Goal: Information Seeking & Learning: Understand process/instructions

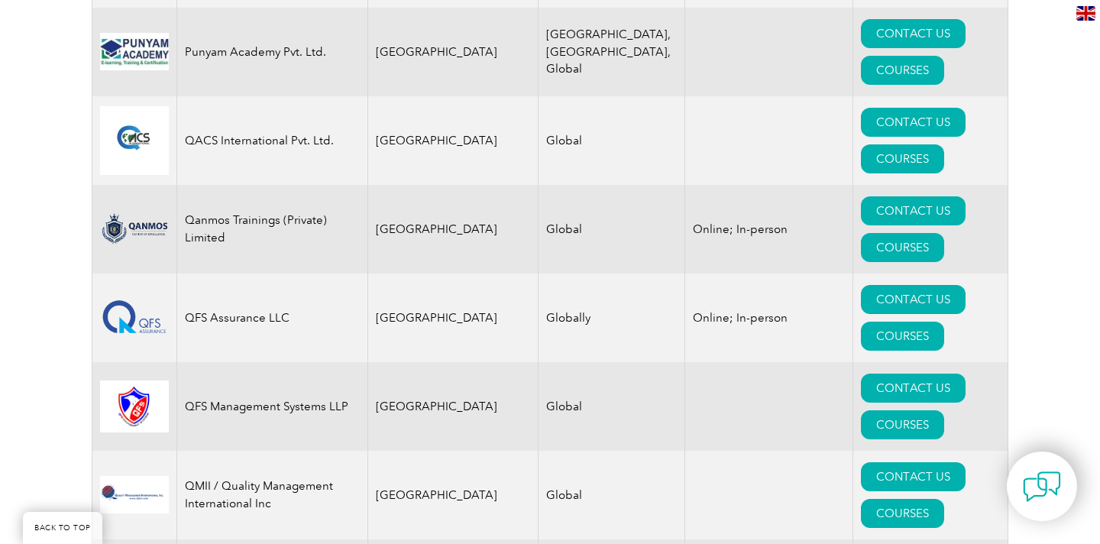
scroll to position [19115, 0]
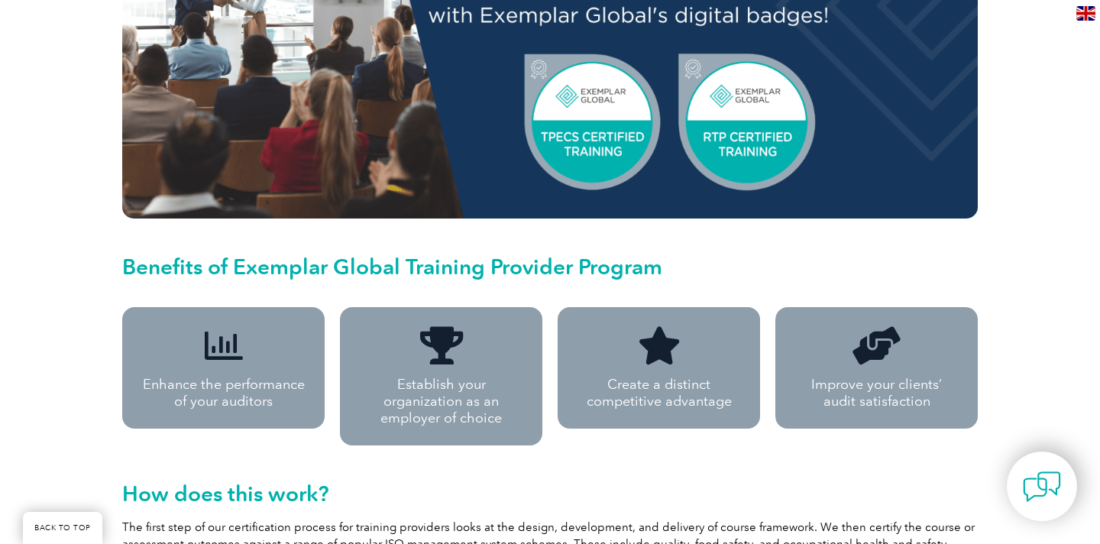
scroll to position [916, 0]
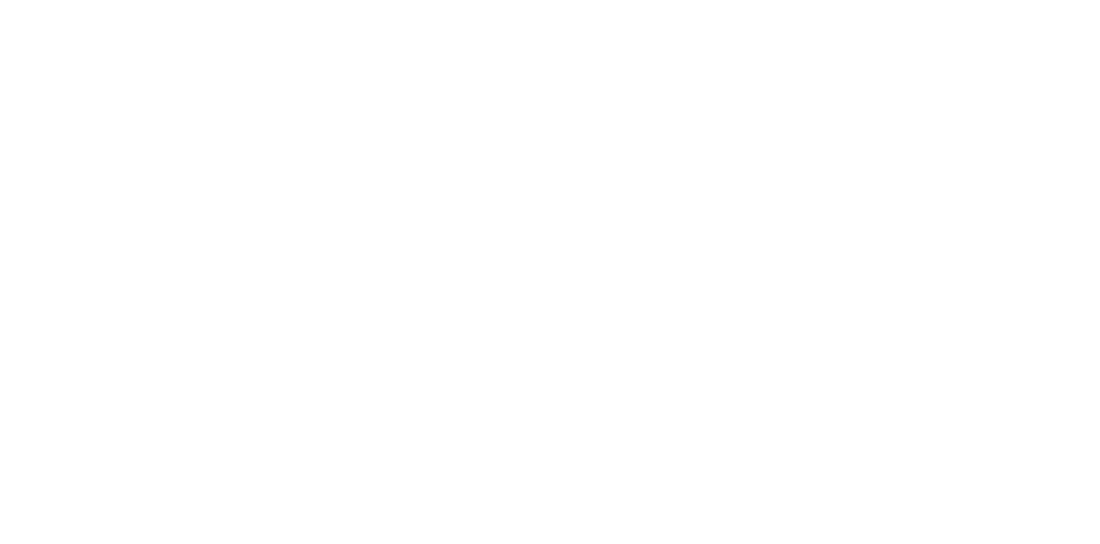
scroll to position [19115, 0]
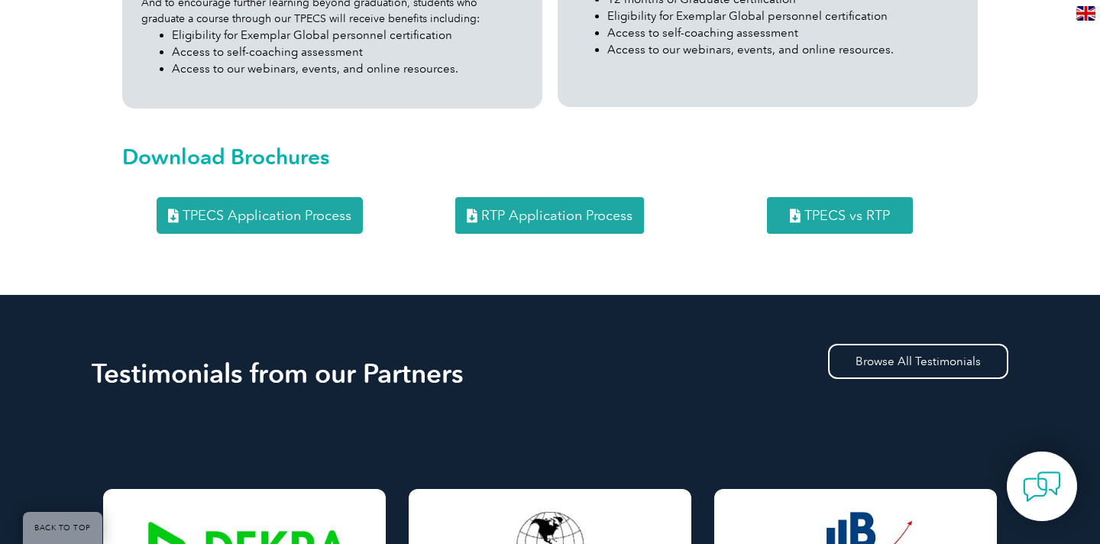
scroll to position [1989, 0]
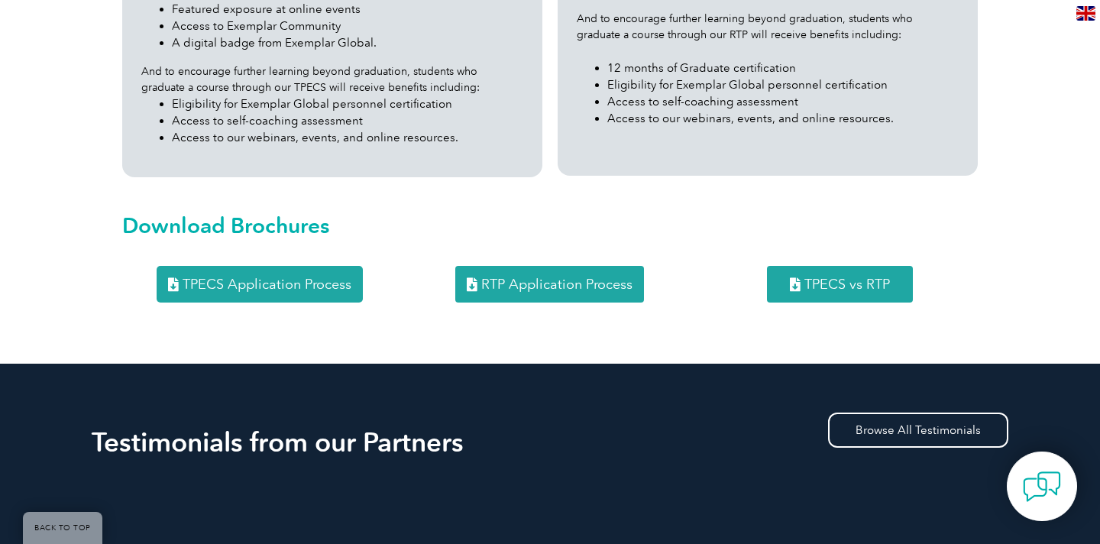
click at [592, 277] on span "RTP Application Process" at bounding box center [556, 284] width 151 height 14
